Goal: Communication & Community: Share content

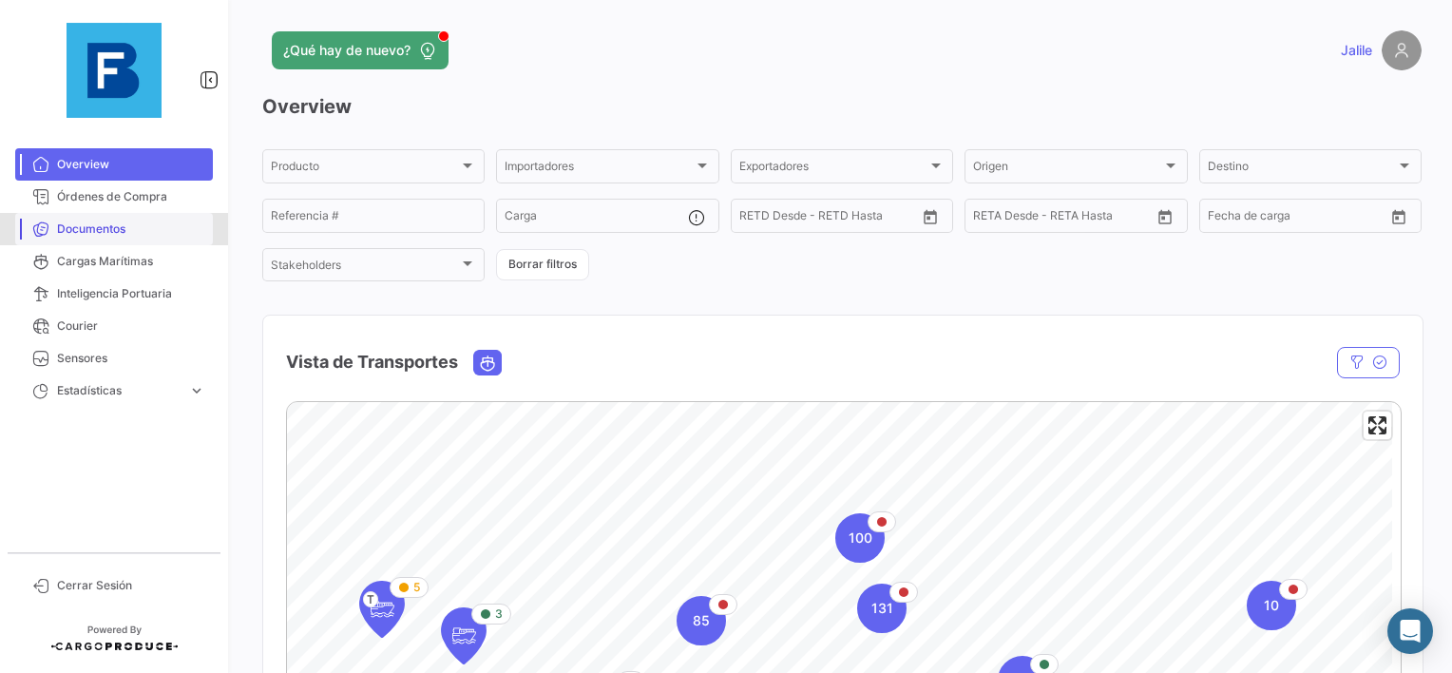
click at [106, 220] on link "Documentos" at bounding box center [114, 229] width 198 height 32
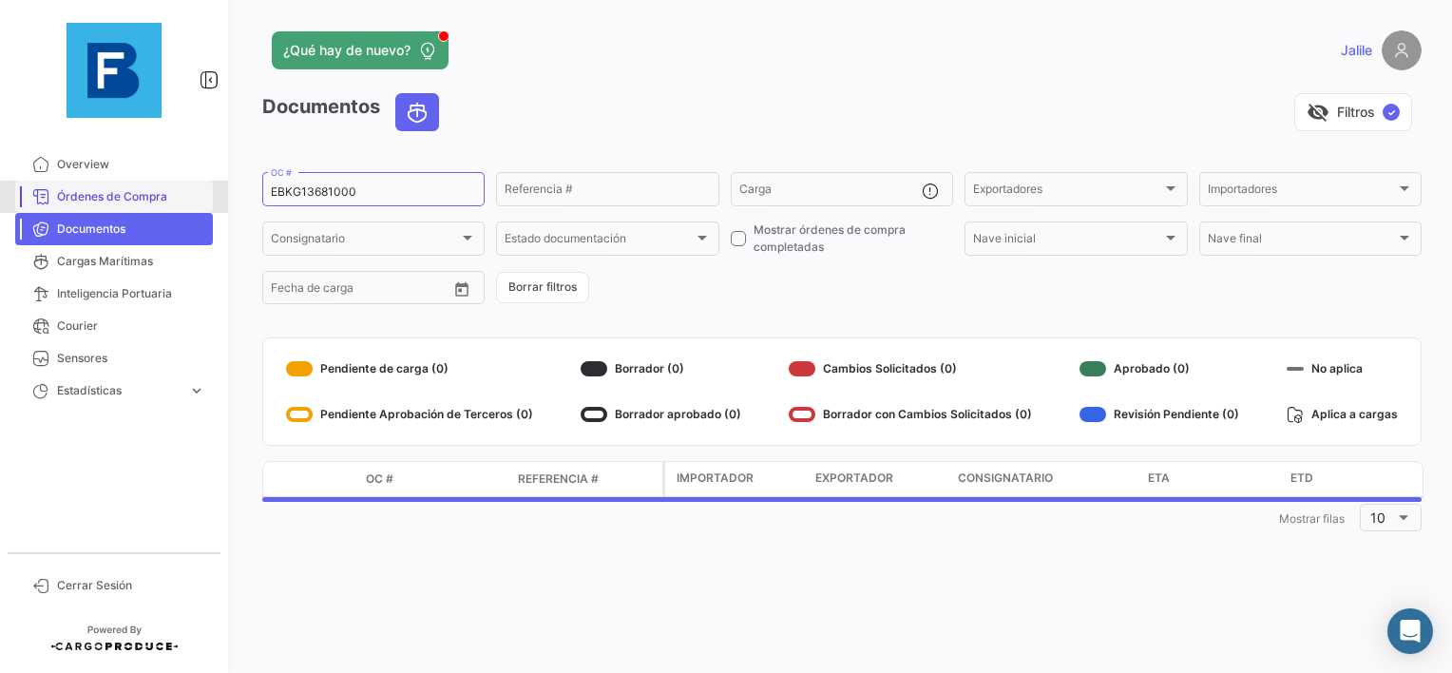
click at [118, 199] on span "Órdenes de Compra" at bounding box center [131, 196] width 148 height 17
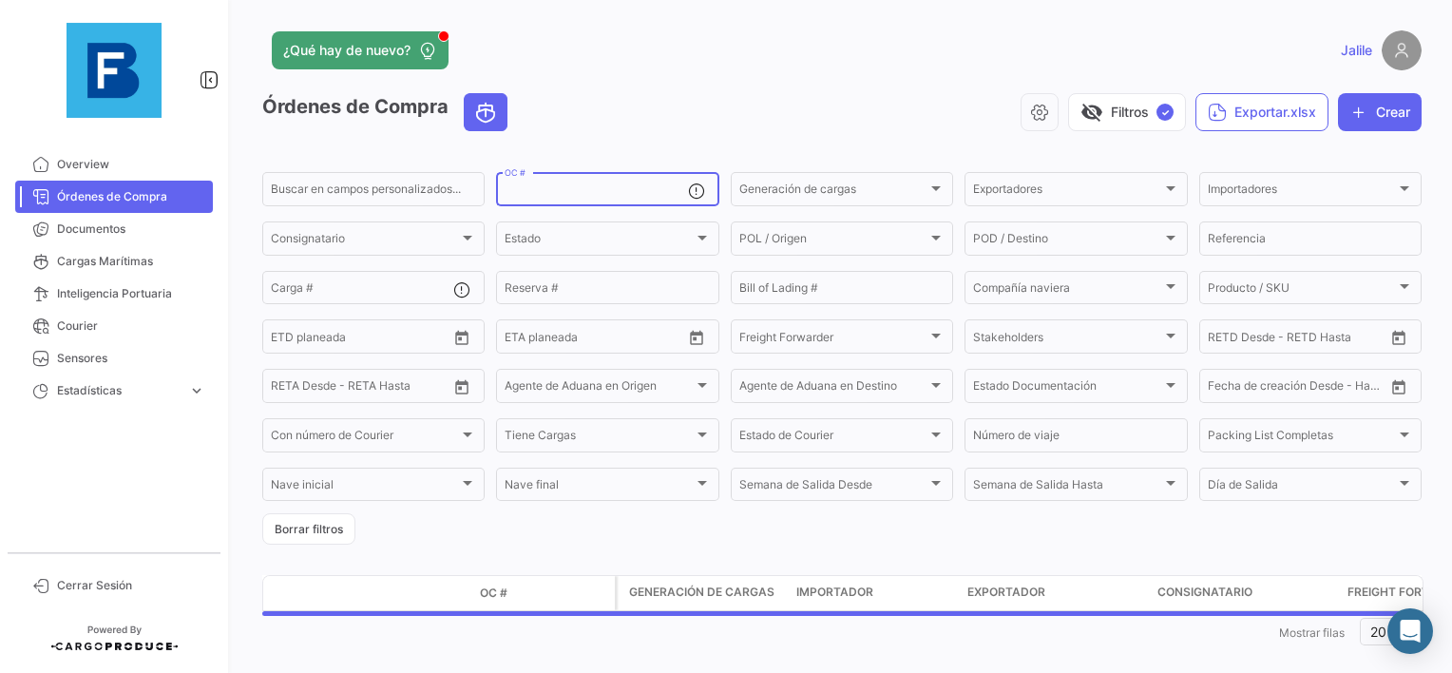
click at [593, 186] on input "OC #" at bounding box center [596, 191] width 182 height 13
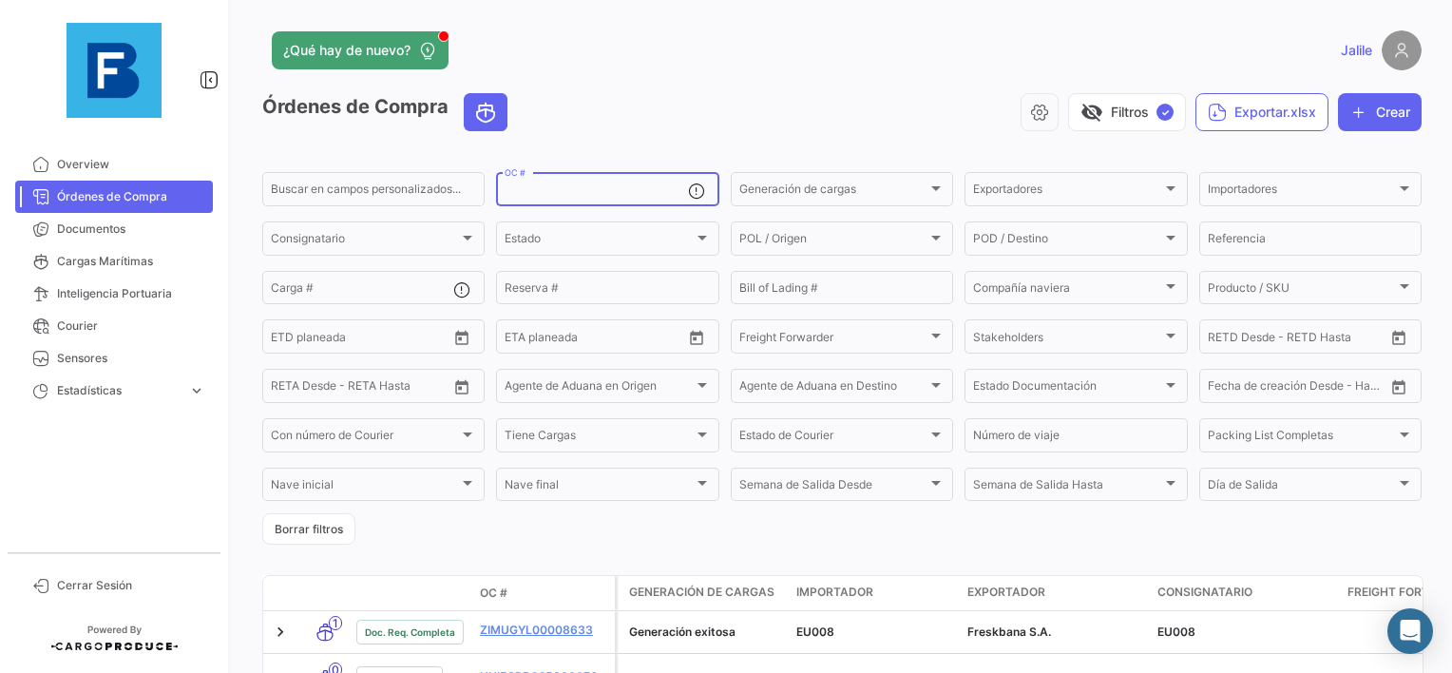
paste input "EBKG13770923"
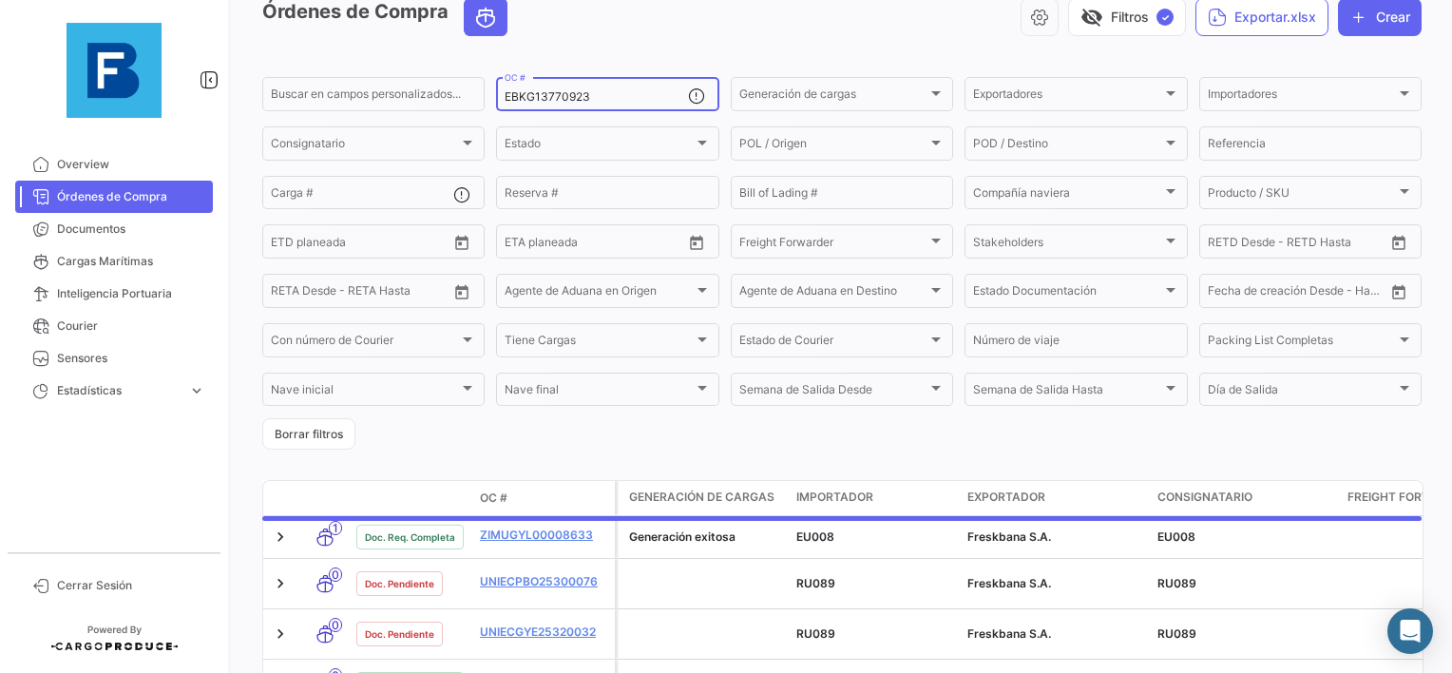
scroll to position [83, 0]
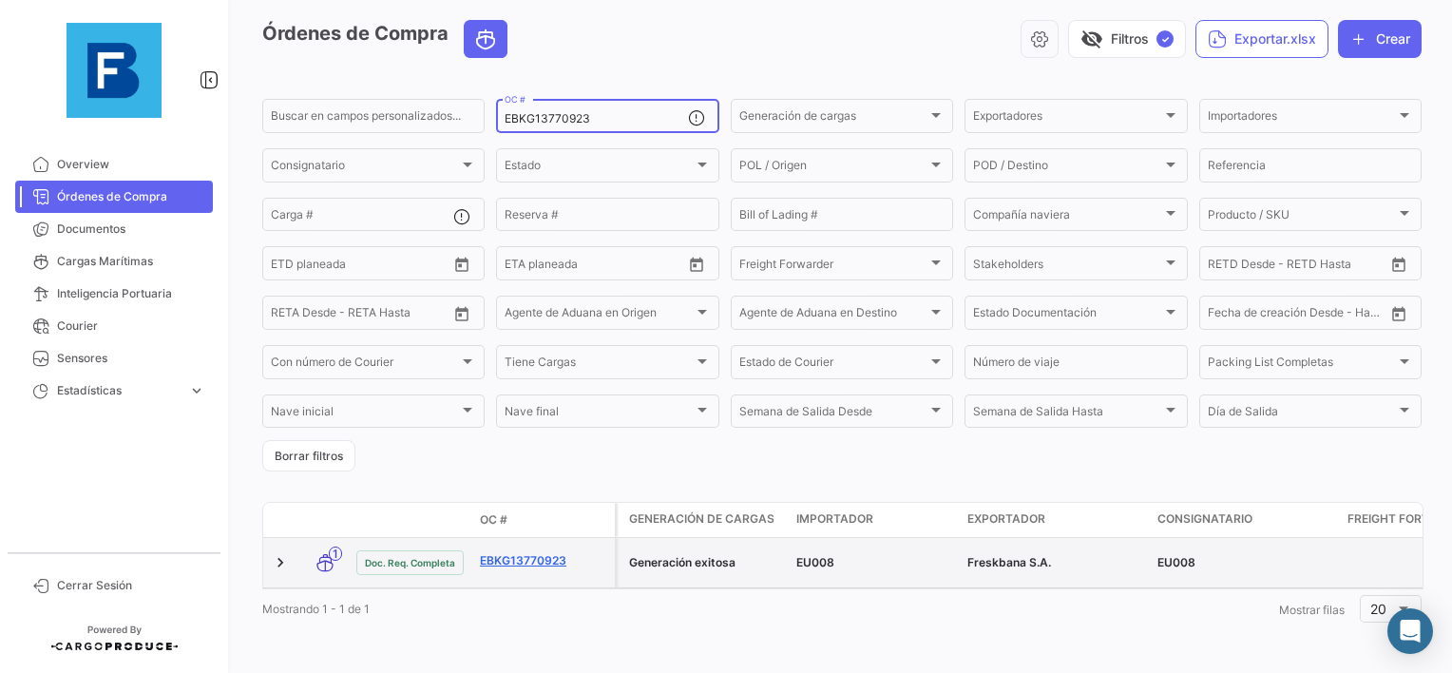
type input "EBKG13770923"
click at [527, 552] on link "EBKG13770923" at bounding box center [543, 560] width 127 height 17
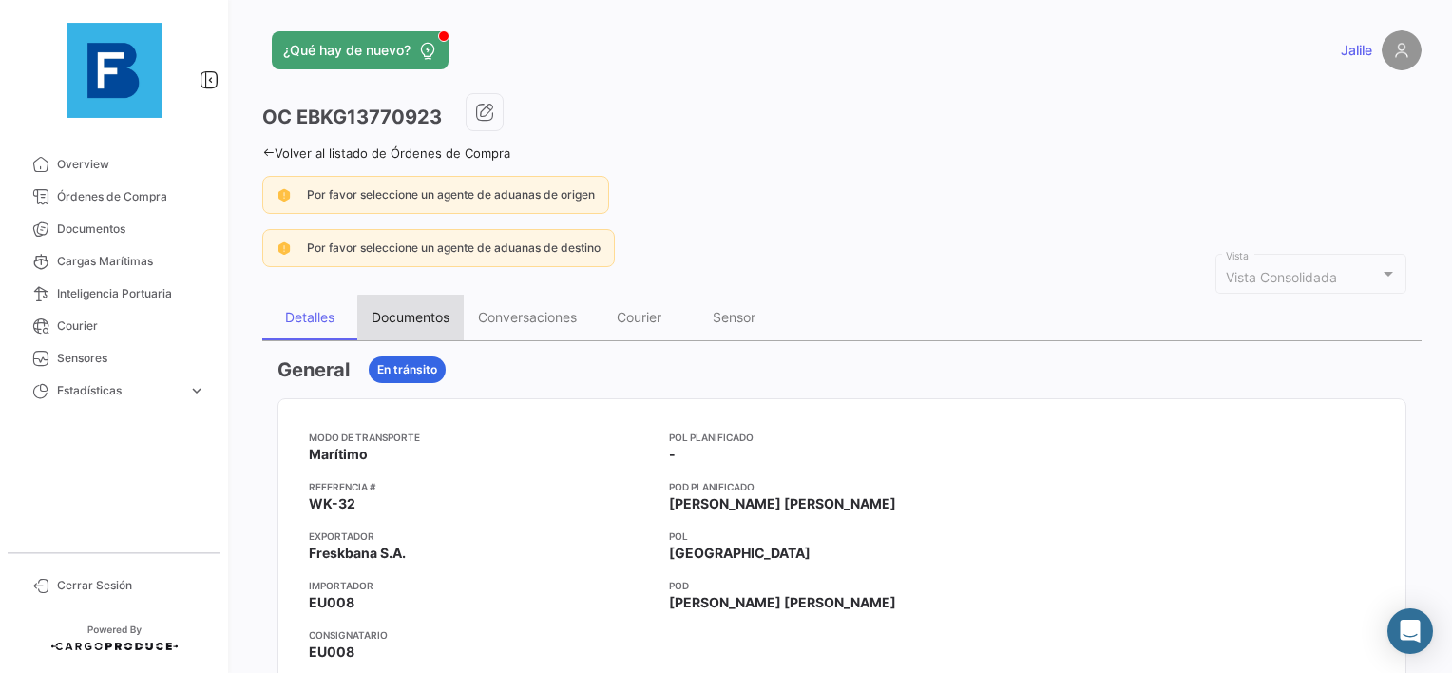
click at [452, 317] on div "Documentos" at bounding box center [410, 318] width 106 height 46
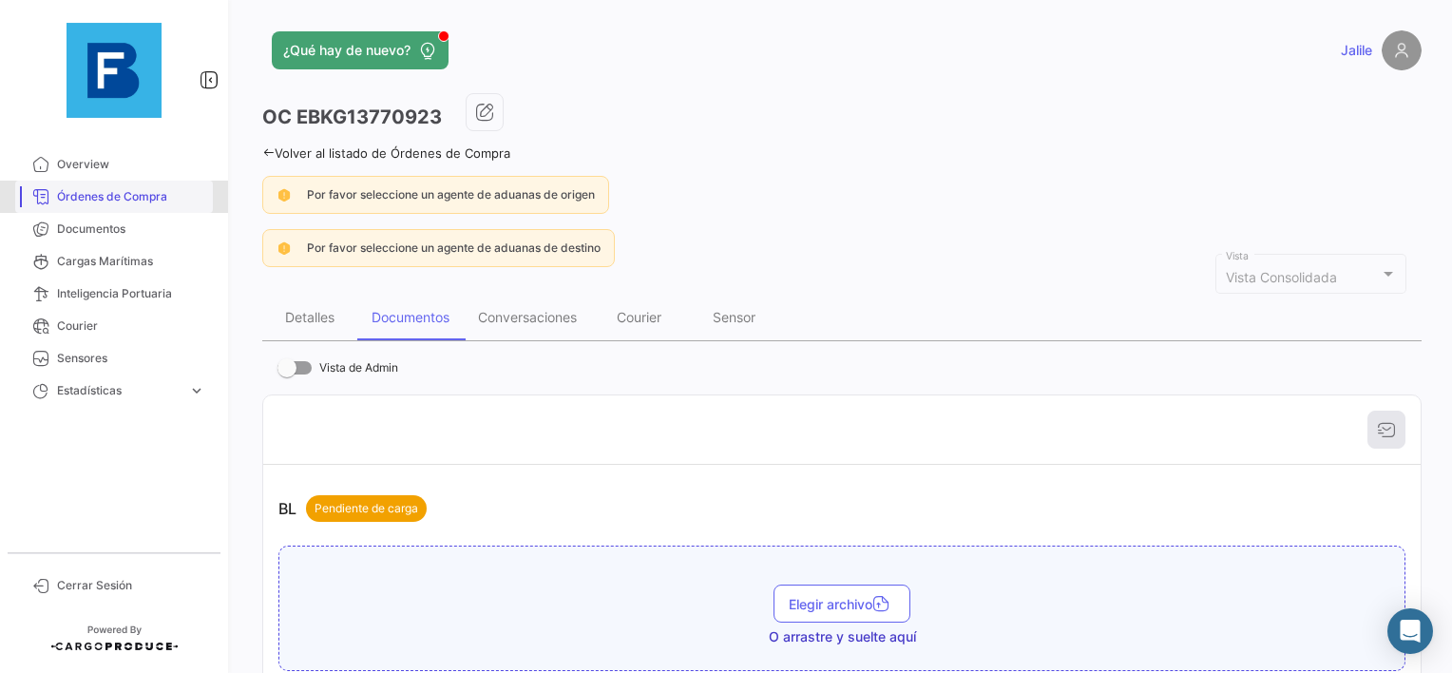
click at [119, 201] on span "Órdenes de Compra" at bounding box center [131, 196] width 148 height 17
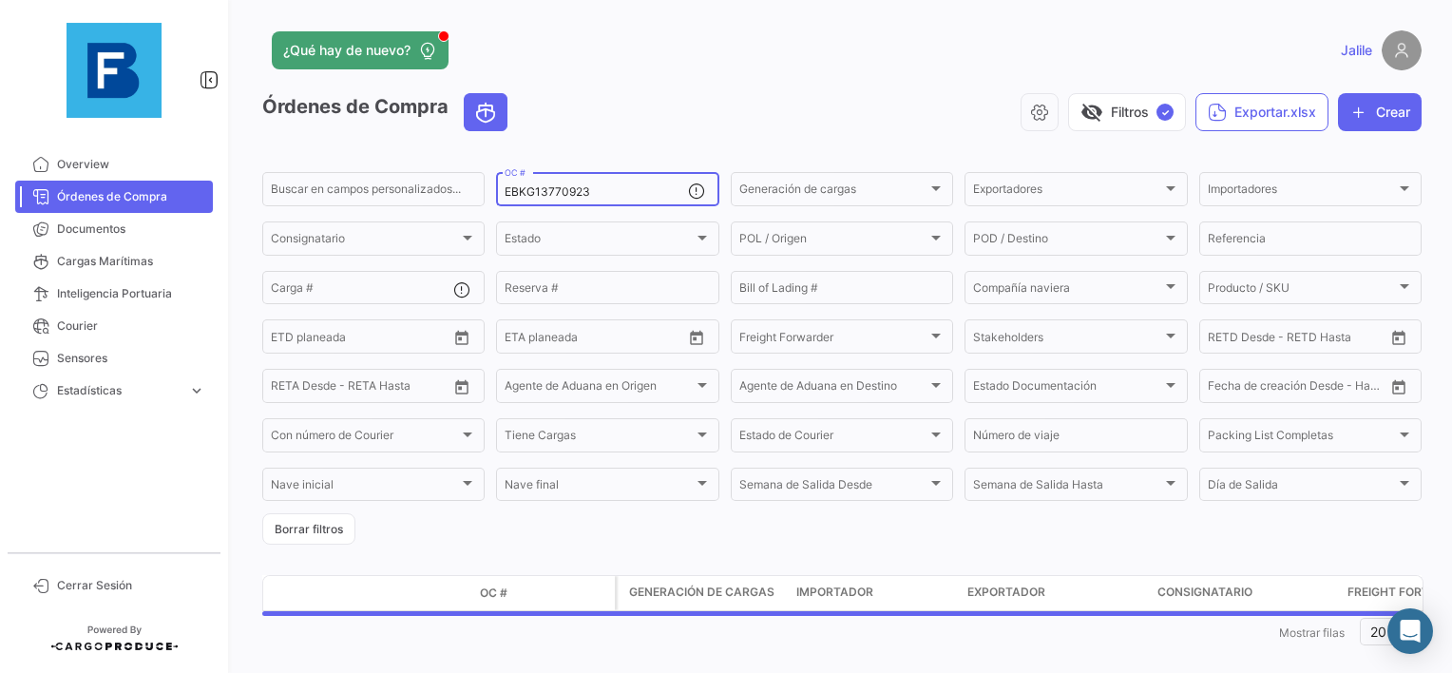
click at [540, 193] on input "EBKG13770923" at bounding box center [596, 191] width 182 height 13
click at [540, 195] on input "EBKG13770923" at bounding box center [596, 191] width 182 height 13
paste input "681000"
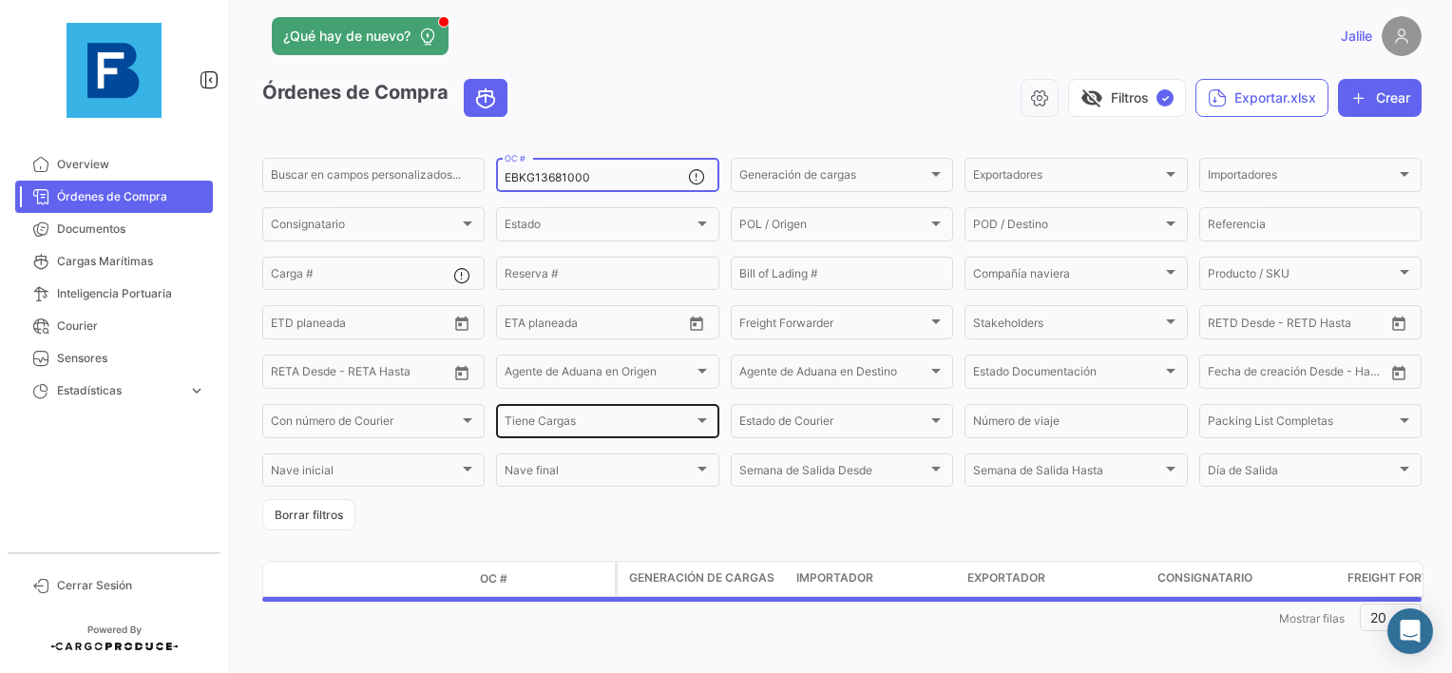
scroll to position [26, 0]
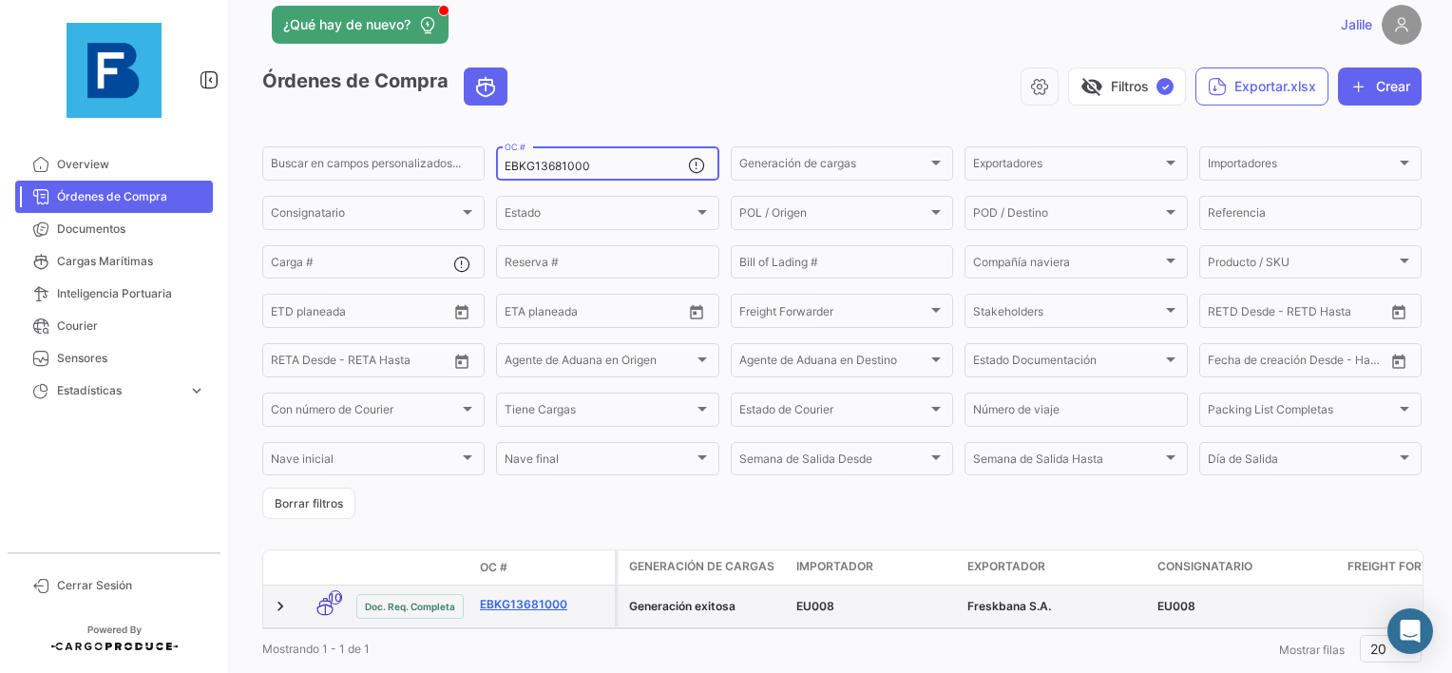
type input "EBKG13681000"
click at [543, 604] on link "EBKG13681000" at bounding box center [543, 604] width 127 height 17
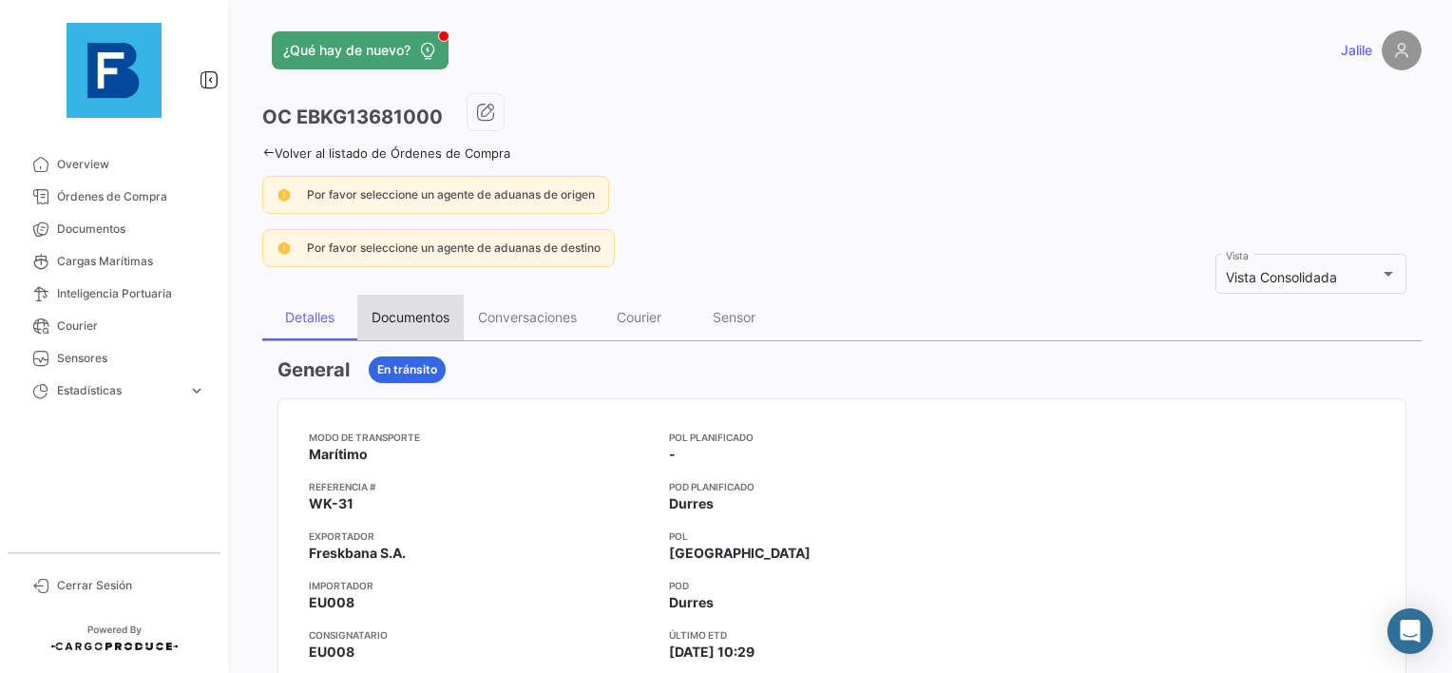
click at [419, 312] on div "Documentos" at bounding box center [411, 317] width 78 height 16
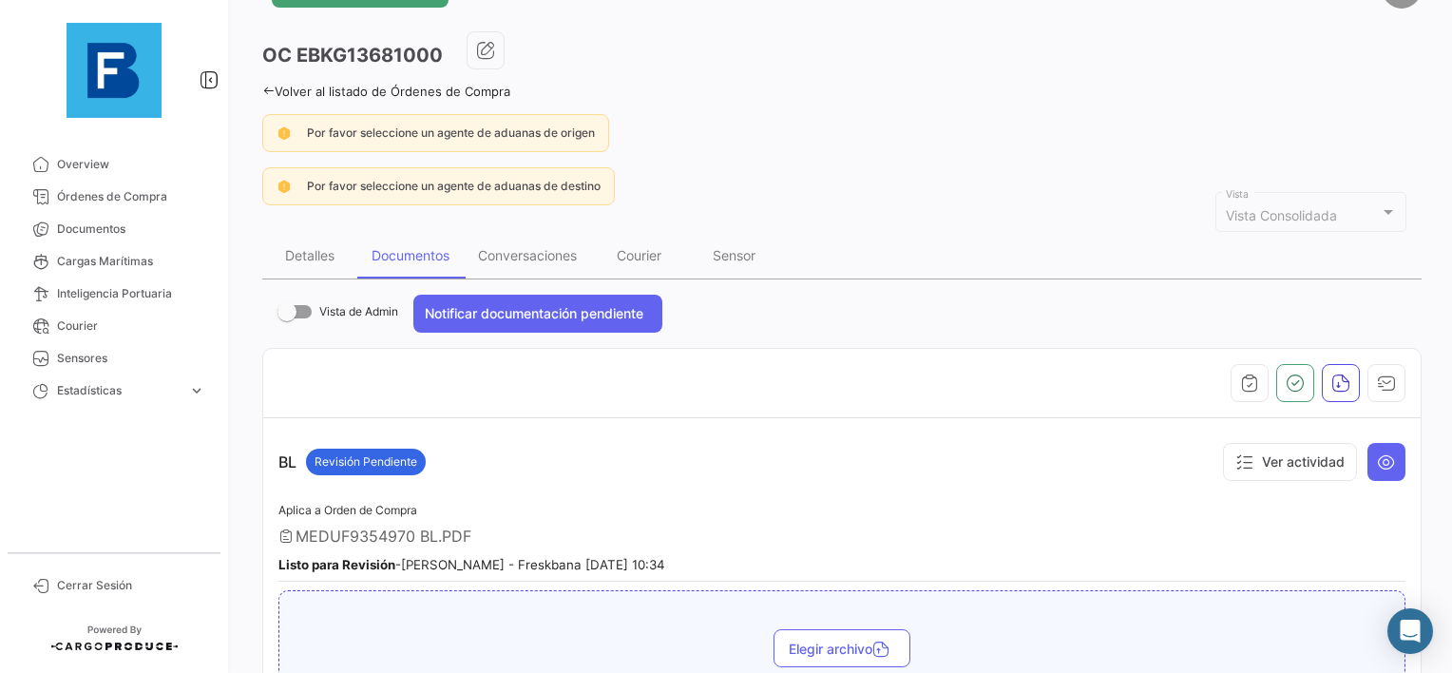
scroll to position [190, 0]
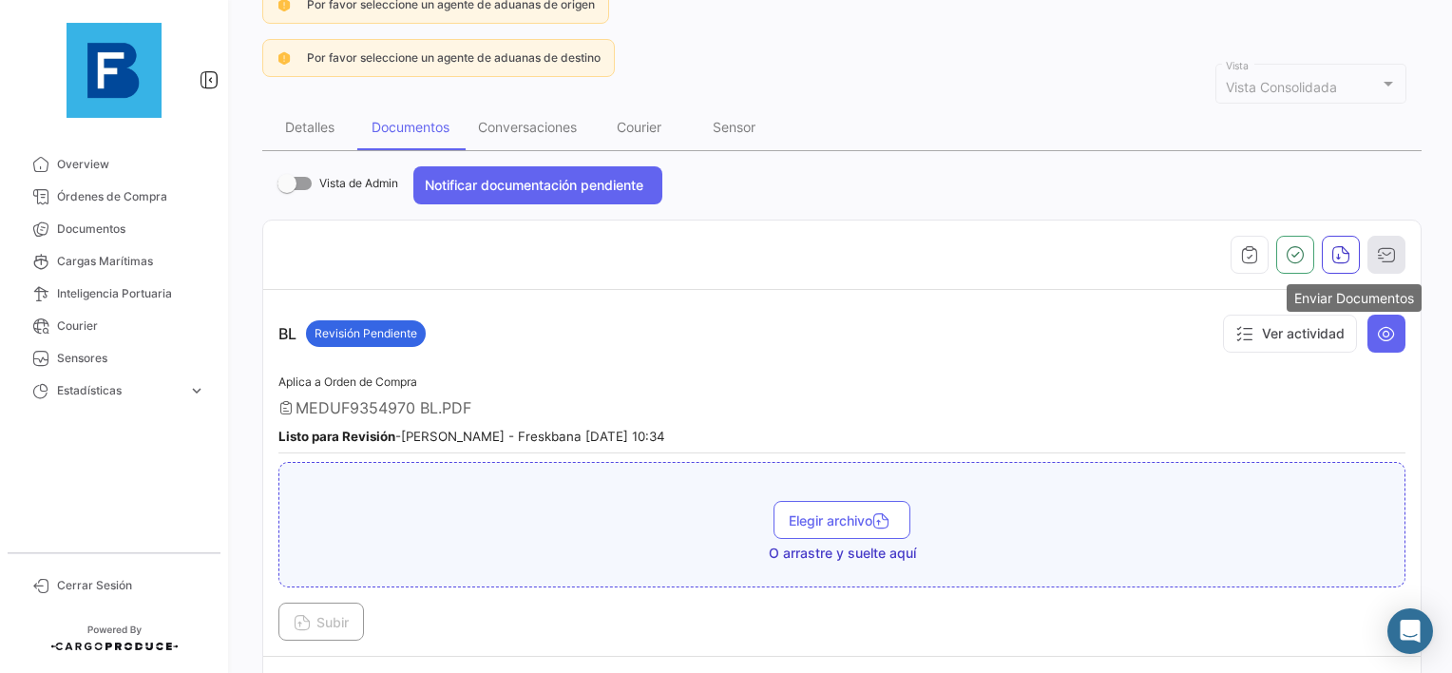
click at [1388, 249] on button "button" at bounding box center [1387, 255] width 38 height 38
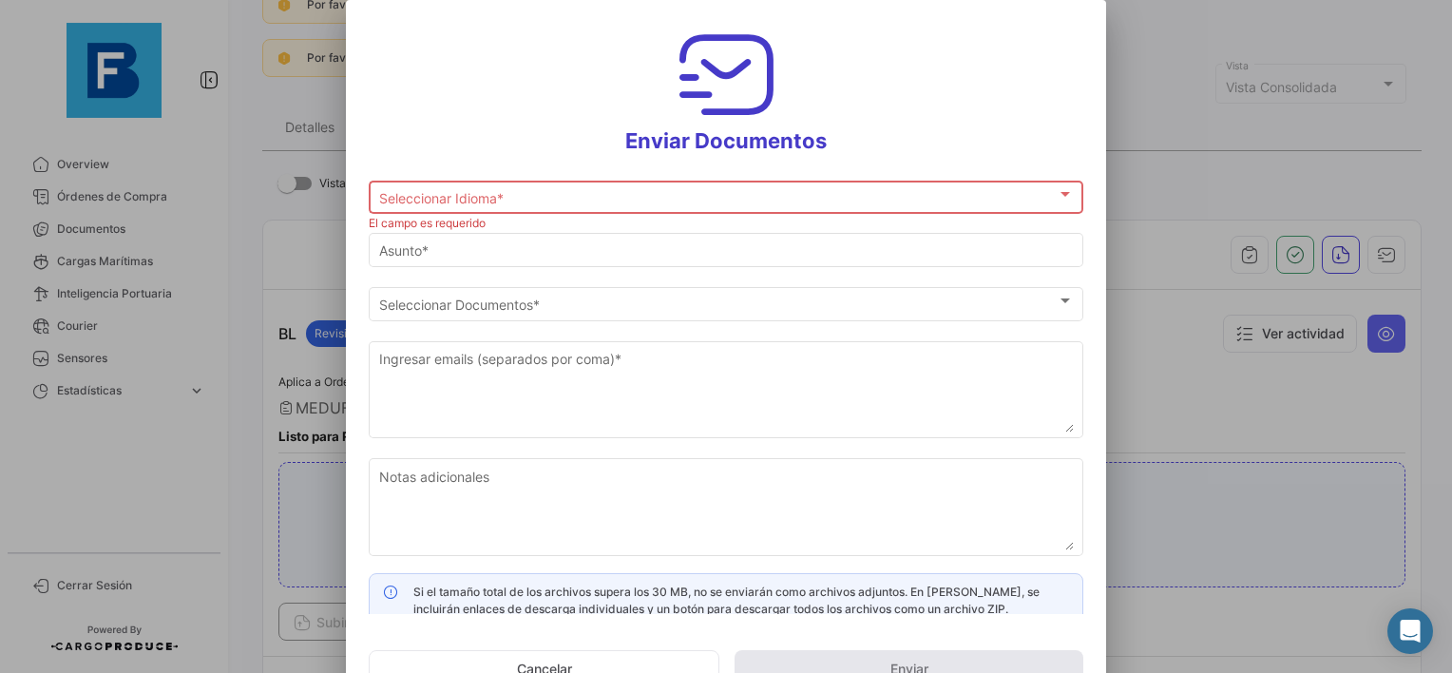
drag, startPoint x: 1207, startPoint y: 212, endPoint x: 1070, endPoint y: 368, distance: 207.4
click at [1207, 211] on div at bounding box center [726, 336] width 1452 height 673
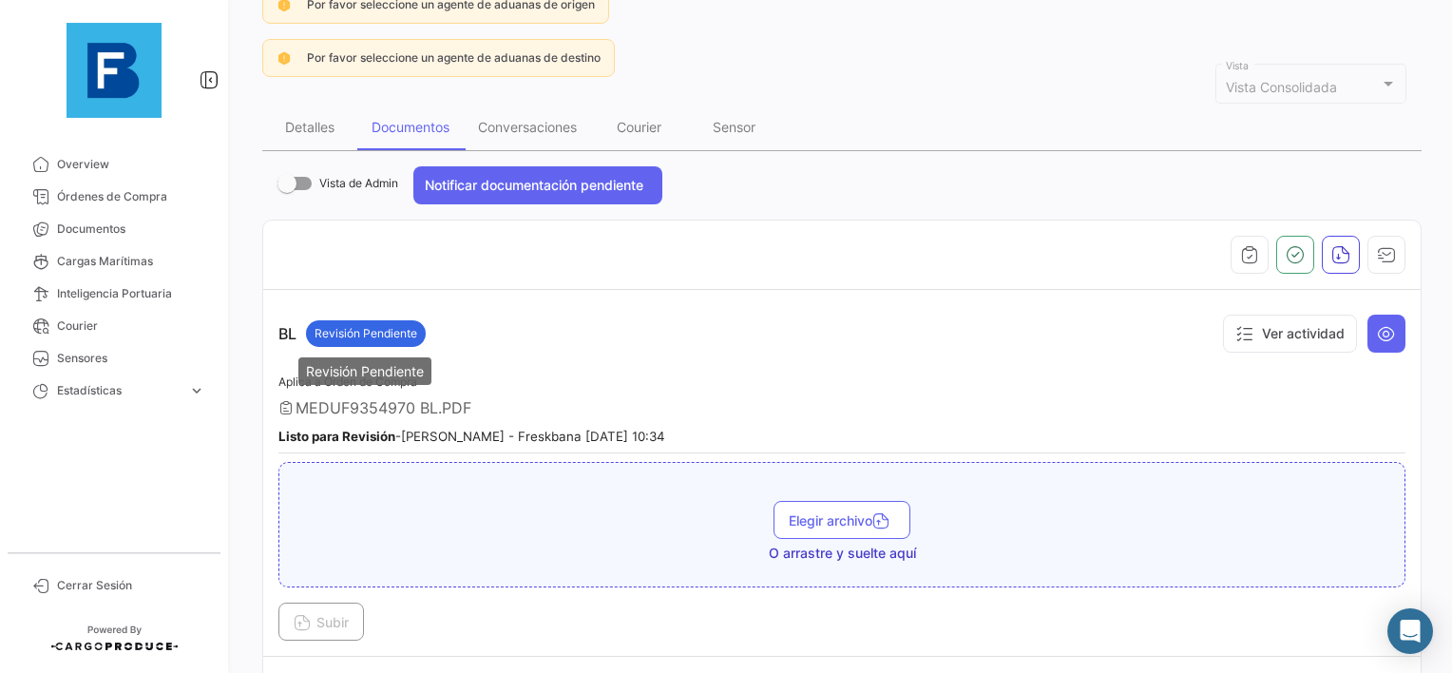
drag, startPoint x: 317, startPoint y: 333, endPoint x: 385, endPoint y: 339, distance: 68.8
click at [385, 339] on div "Revisión Pendiente" at bounding box center [366, 333] width 120 height 27
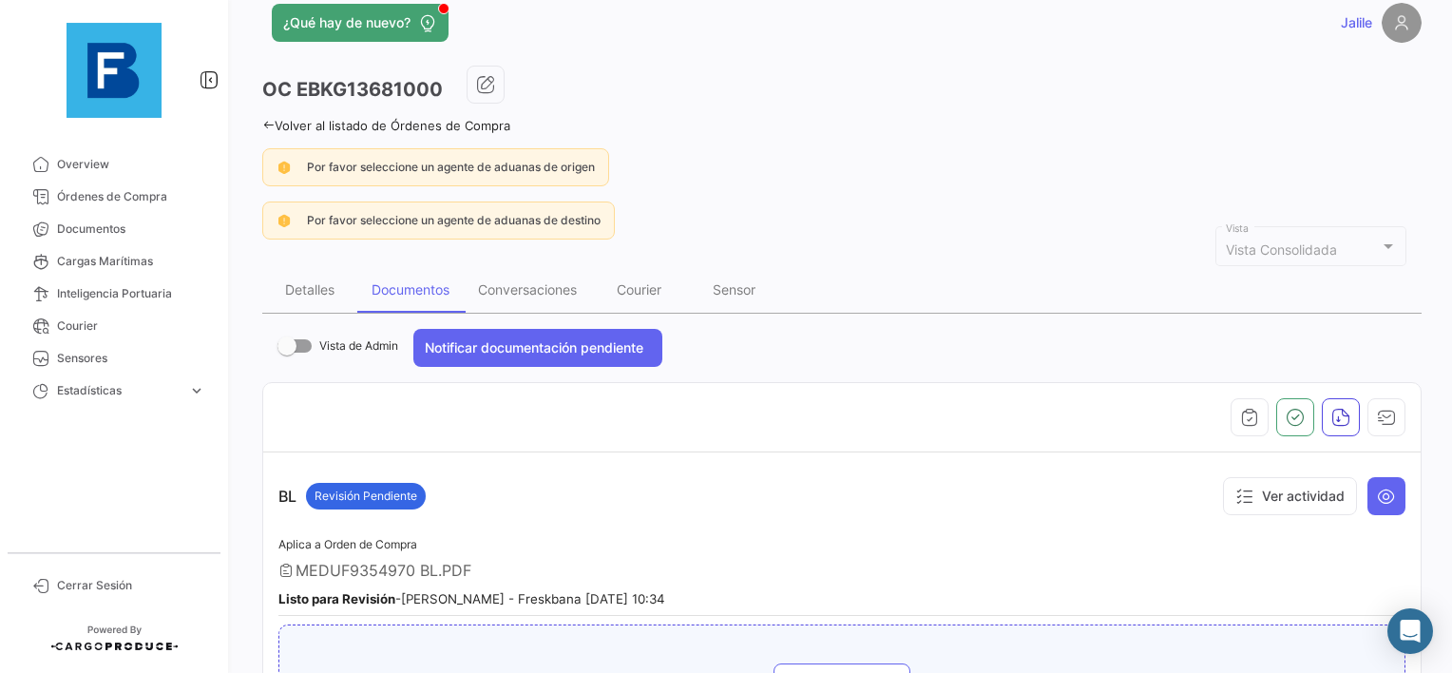
scroll to position [0, 0]
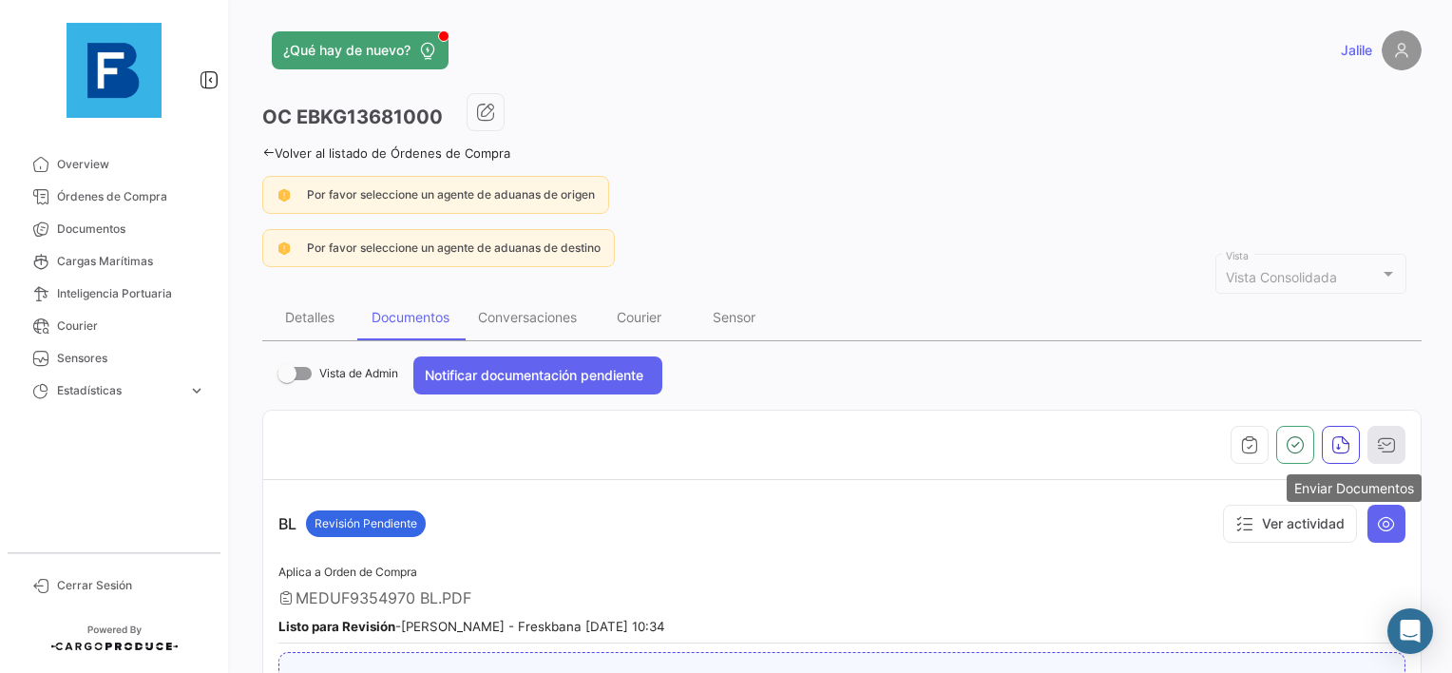
click at [1379, 450] on icon "button" at bounding box center [1386, 444] width 19 height 19
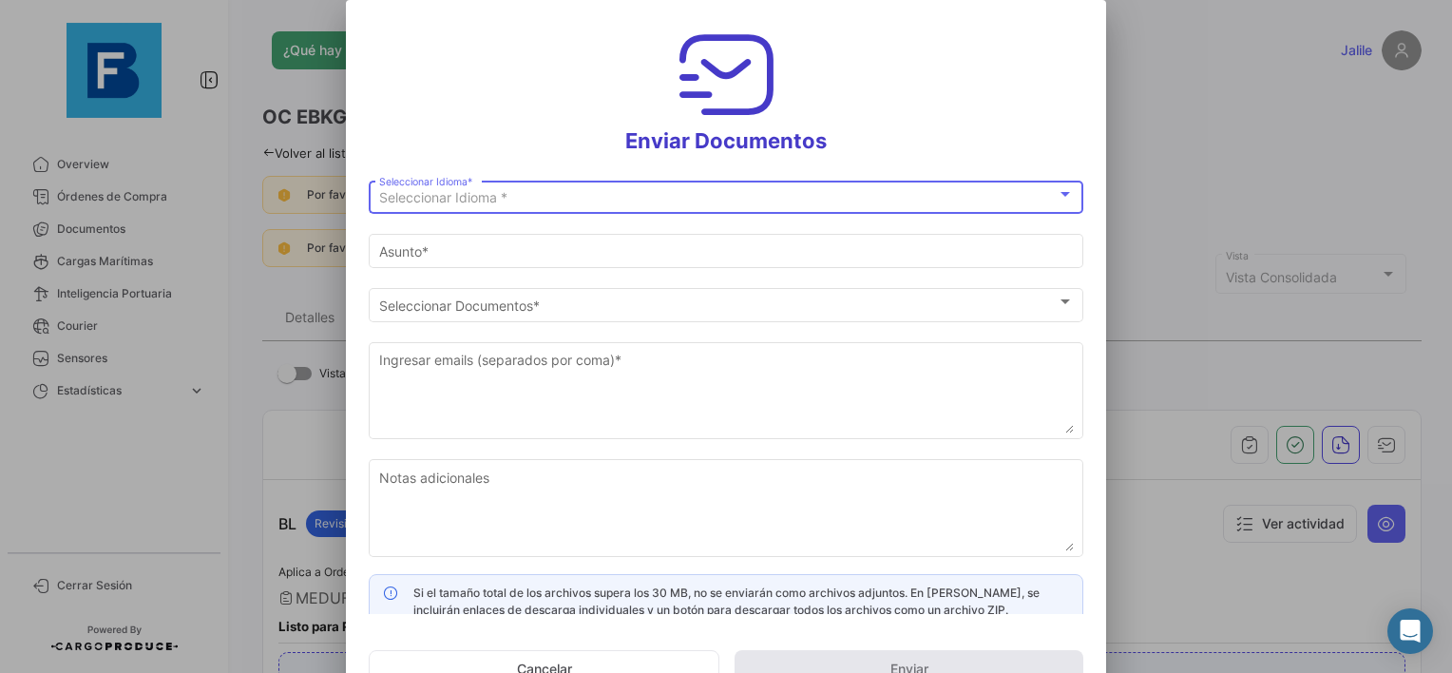
click at [764, 204] on div "Seleccionar Idioma *" at bounding box center [718, 198] width 678 height 16
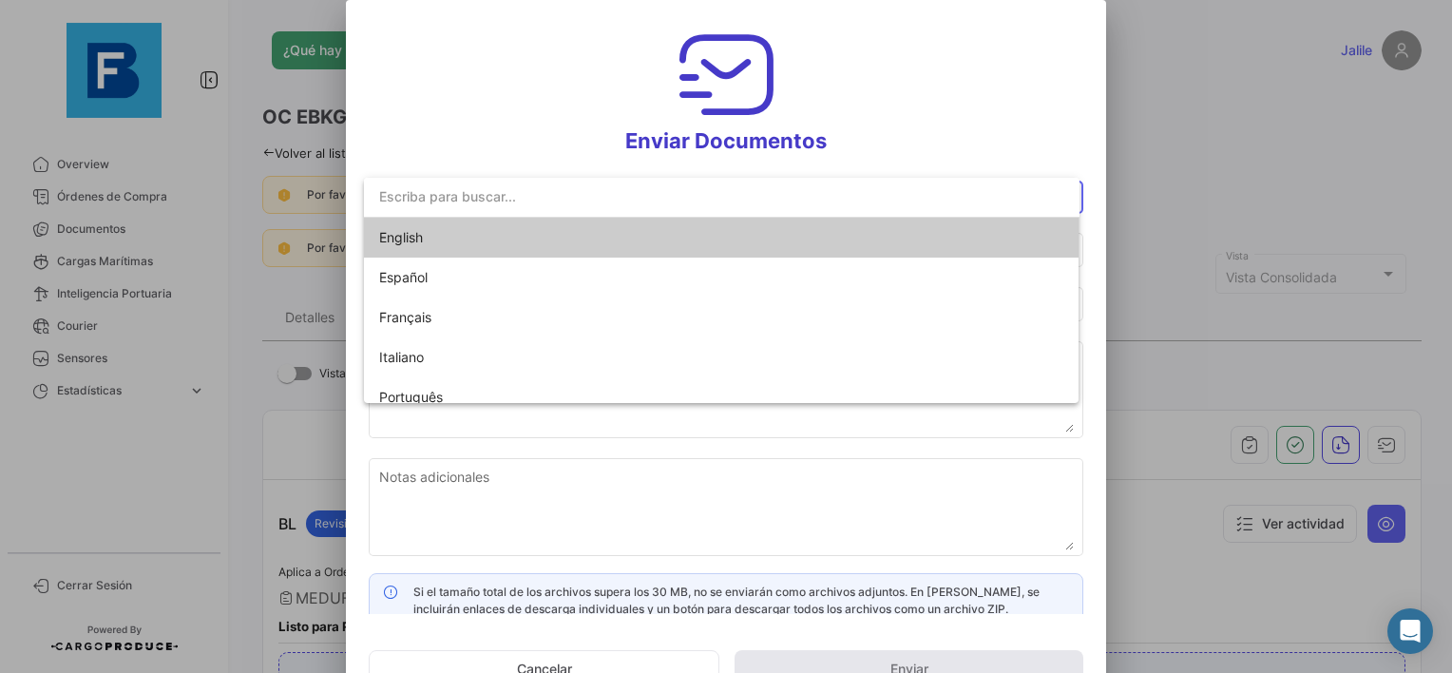
click at [677, 251] on mat-option "English" at bounding box center [722, 238] width 716 height 40
type input "[PERSON_NAME] has shared the documents of PO # EBKG13681000 with you"
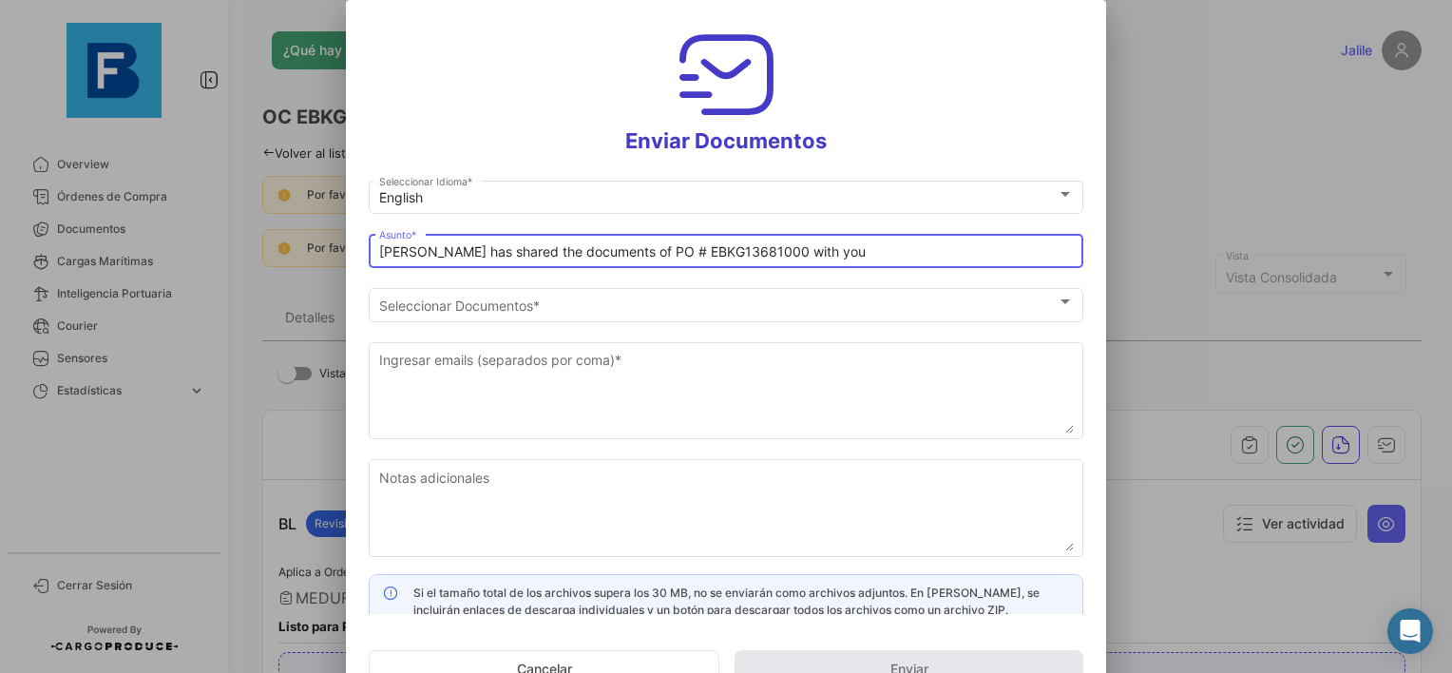
click at [863, 253] on input "[PERSON_NAME] has shared the documents of PO # EBKG13681000 with you" at bounding box center [726, 252] width 695 height 16
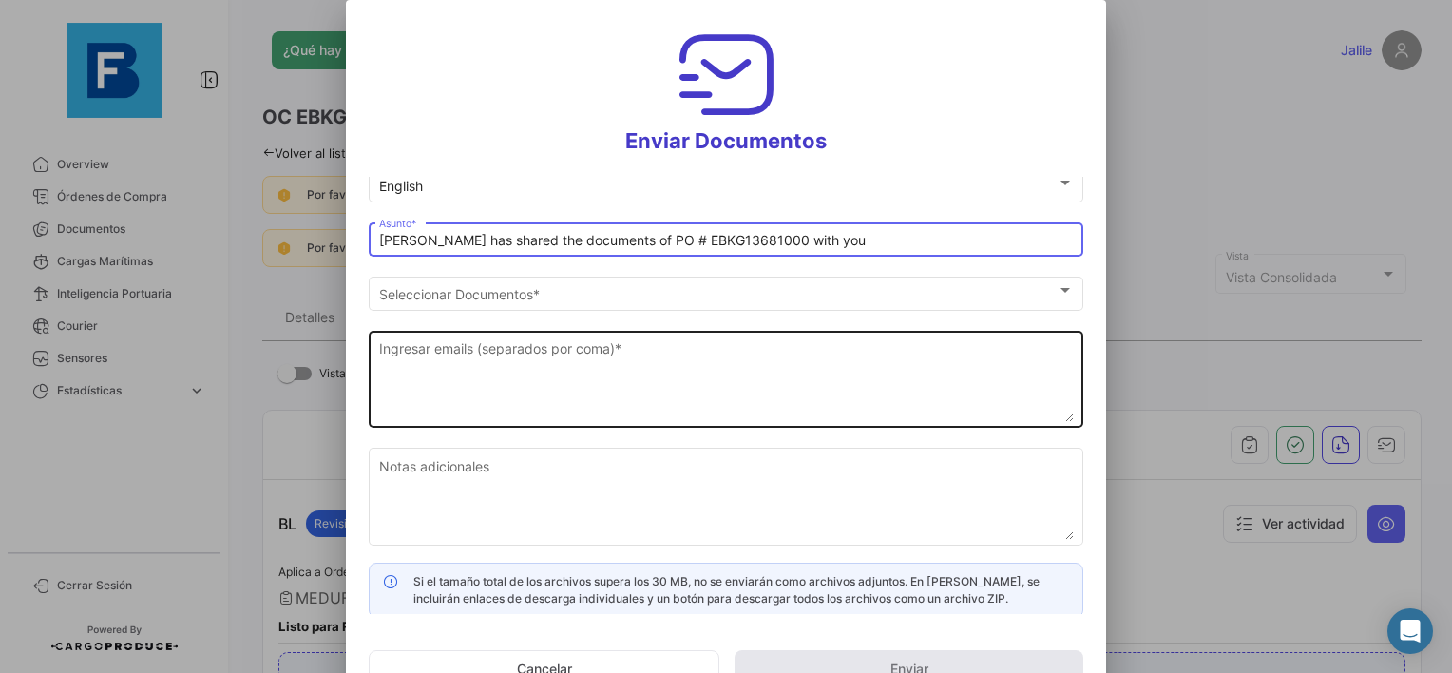
scroll to position [14, 0]
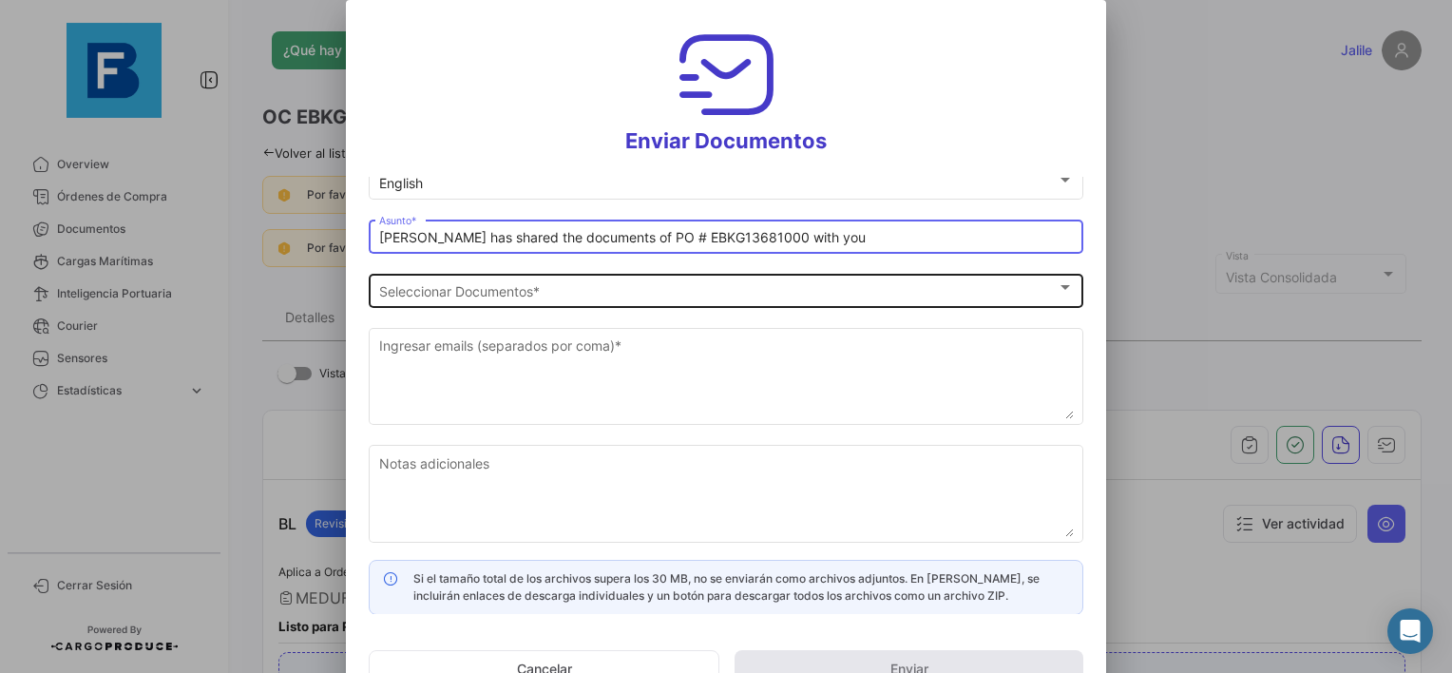
click at [623, 289] on div "Seleccionar Documentos" at bounding box center [718, 291] width 678 height 16
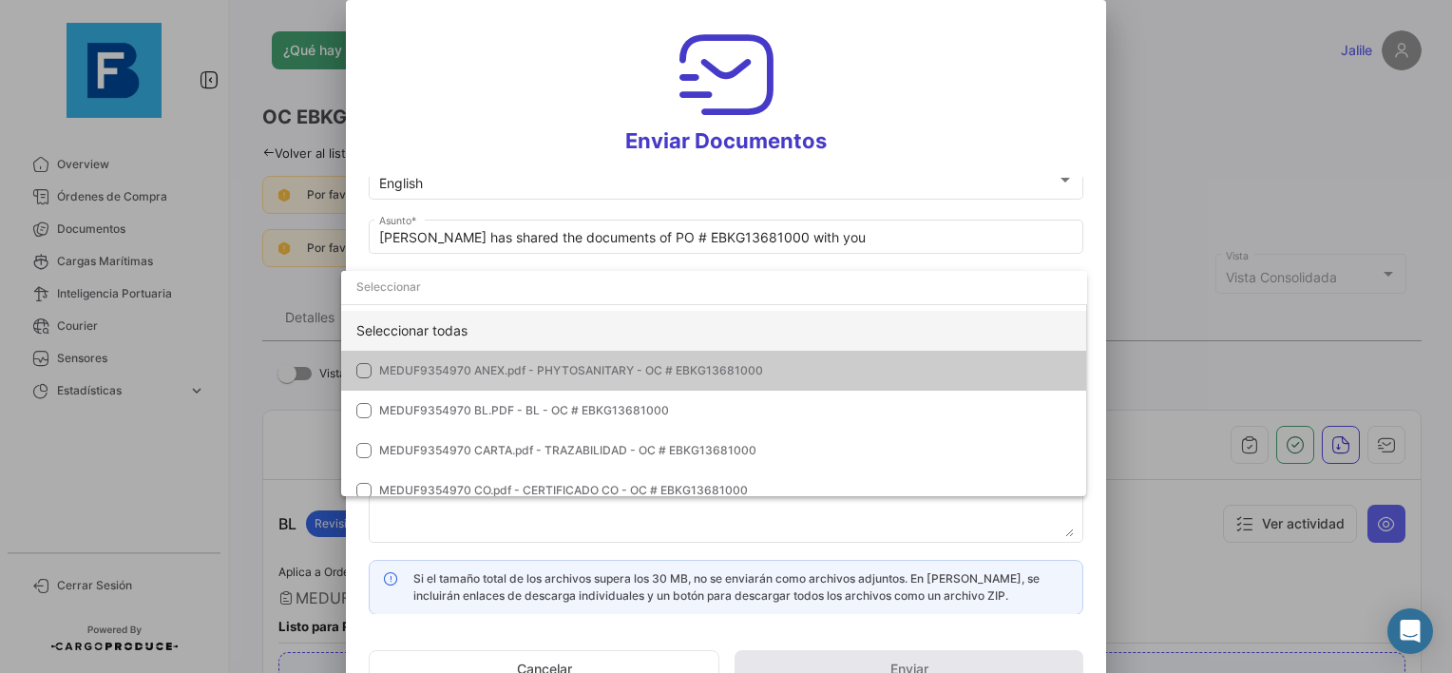
click at [538, 327] on div "Seleccionar todas" at bounding box center [714, 331] width 746 height 40
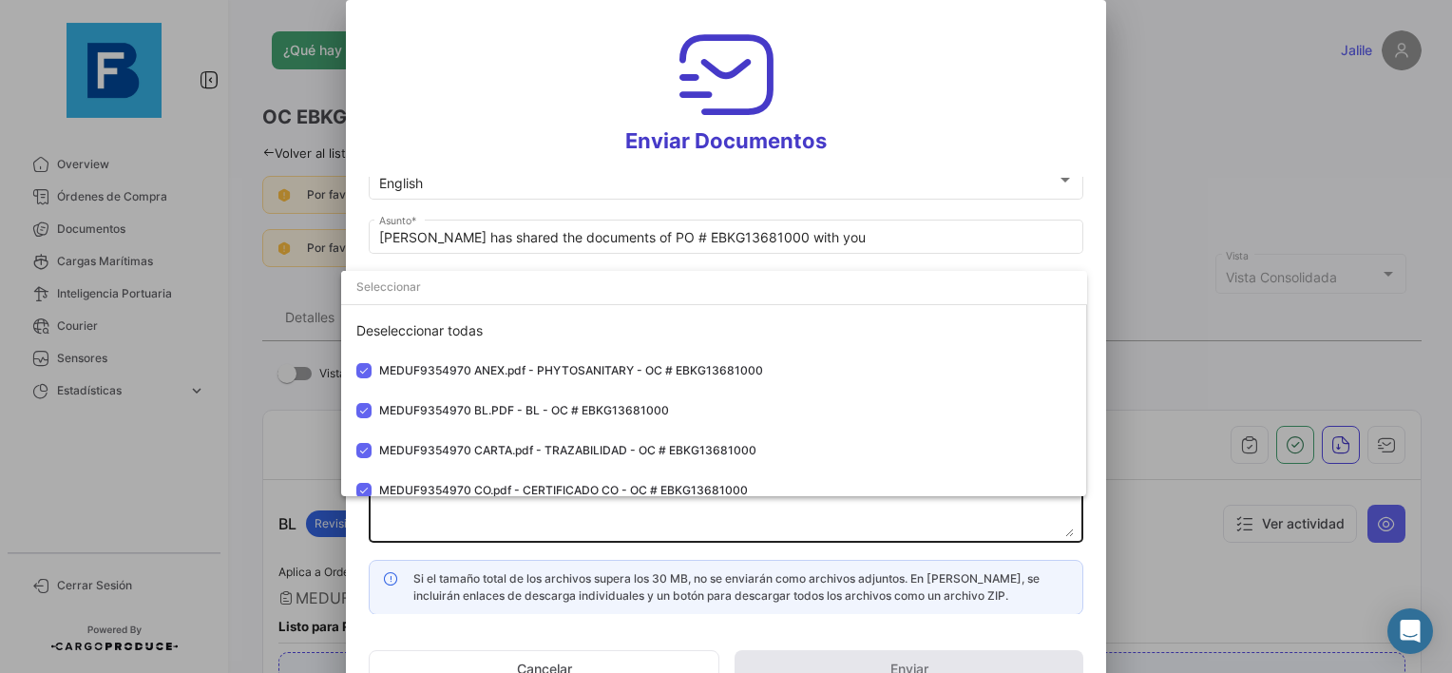
click at [698, 510] on div at bounding box center [726, 336] width 1452 height 673
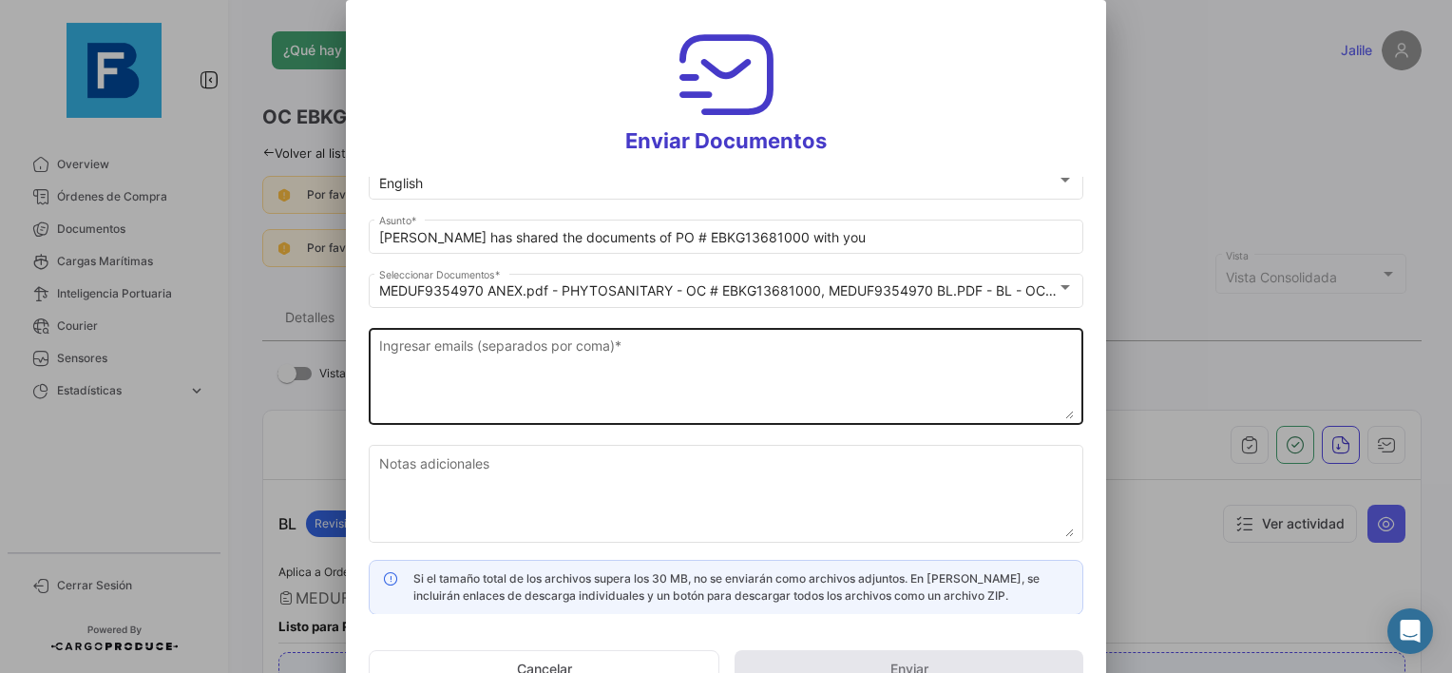
click at [474, 367] on textarea "Ingresar emails (separados por coma) *" at bounding box center [726, 378] width 695 height 84
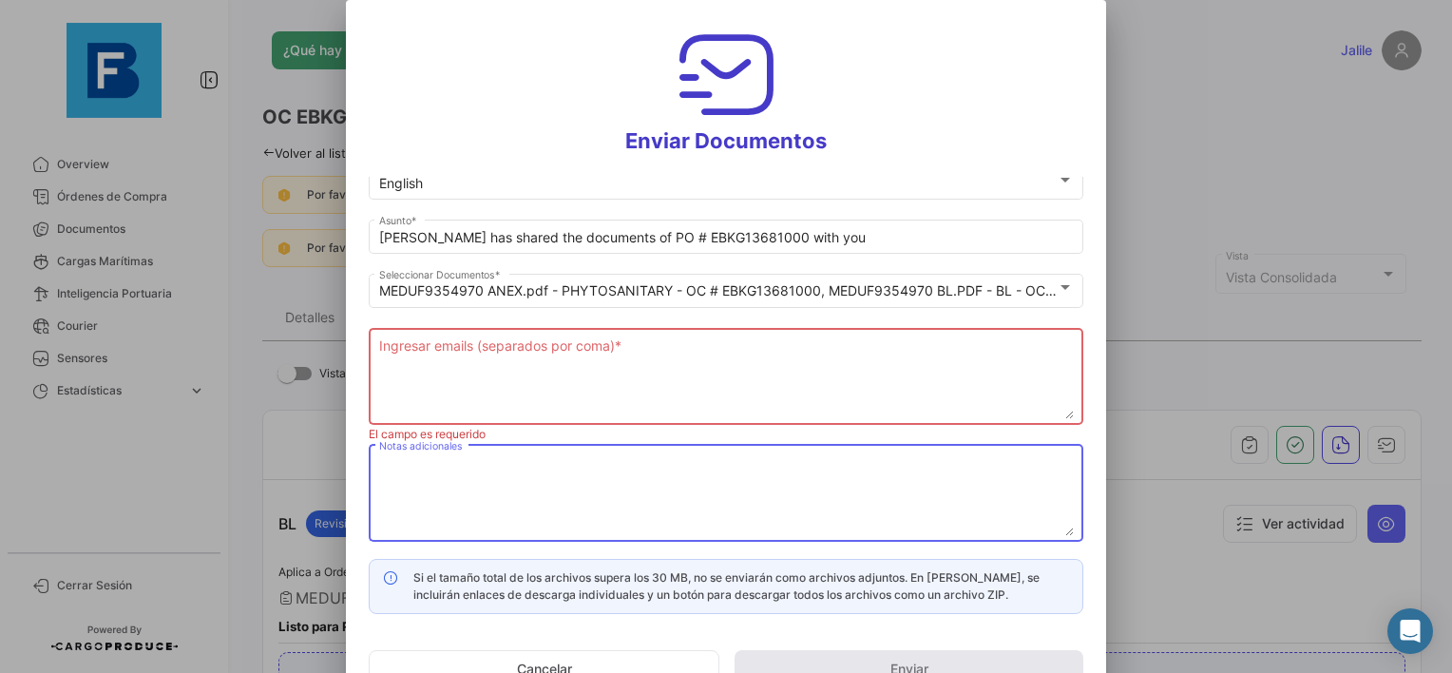
click at [654, 490] on textarea "Notas adicionales" at bounding box center [726, 494] width 695 height 84
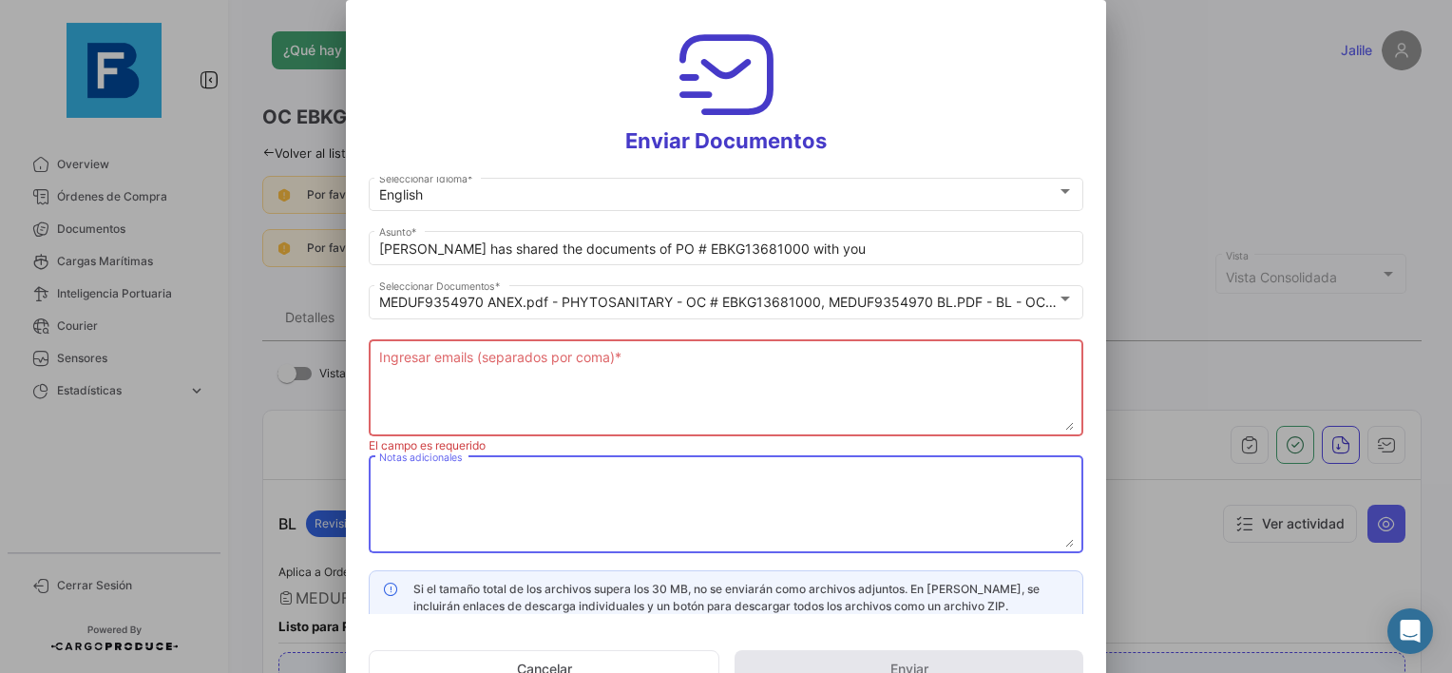
scroll to position [0, 0]
